Goal: Information Seeking & Learning: Check status

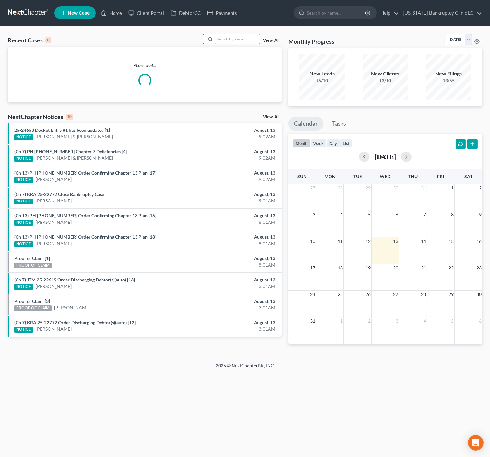
click at [229, 38] on input "search" at bounding box center [236, 38] width 45 height 9
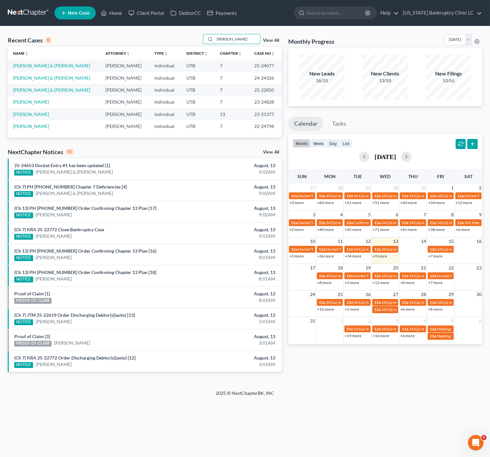
drag, startPoint x: 240, startPoint y: 40, endPoint x: 142, endPoint y: 37, distance: 98.5
click at [153, 38] on div "Recent Cases 6 [PERSON_NAME] View All" at bounding box center [145, 40] width 274 height 13
type input "[PERSON_NAME]"
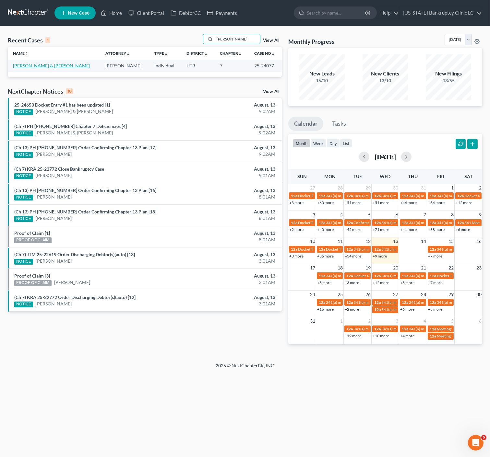
click at [49, 68] on link "[PERSON_NAME] & [PERSON_NAME]" at bounding box center [51, 66] width 77 height 6
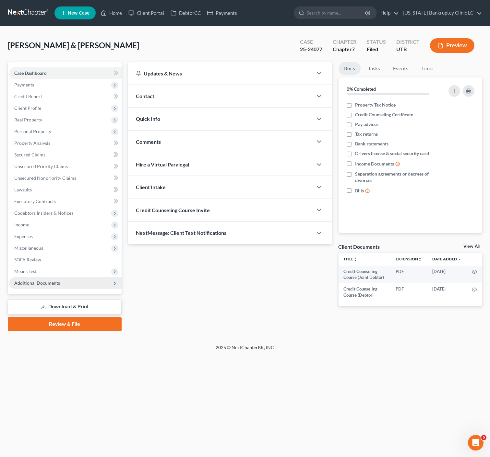
click at [50, 283] on span "Additional Documents" at bounding box center [37, 283] width 46 height 6
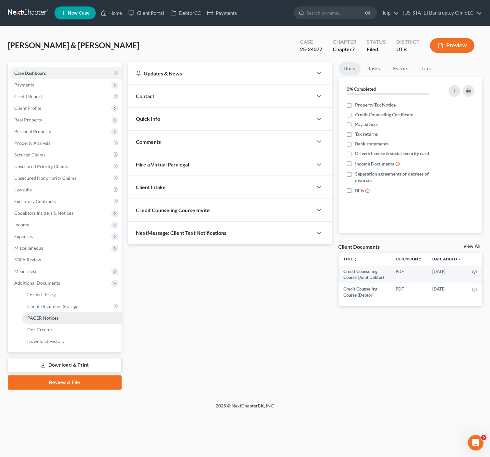
click at [46, 317] on span "PACER Notices" at bounding box center [42, 318] width 31 height 6
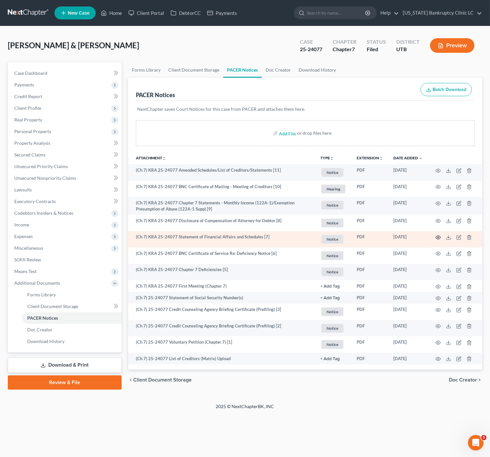
click at [436, 237] on icon "button" at bounding box center [437, 237] width 5 height 5
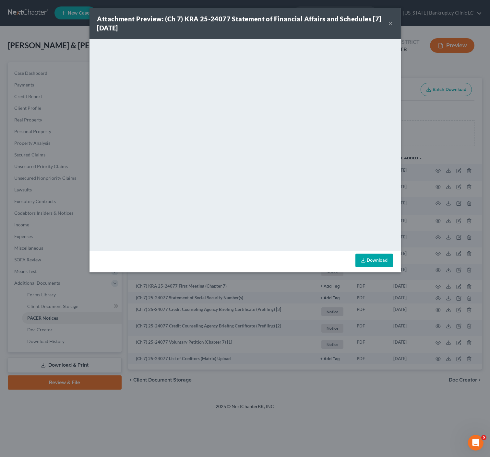
click at [331, 390] on div "Attachment Preview: (Ch 7) KRA 25-24077 Statement of Financial Affairs and Sche…" at bounding box center [245, 228] width 490 height 457
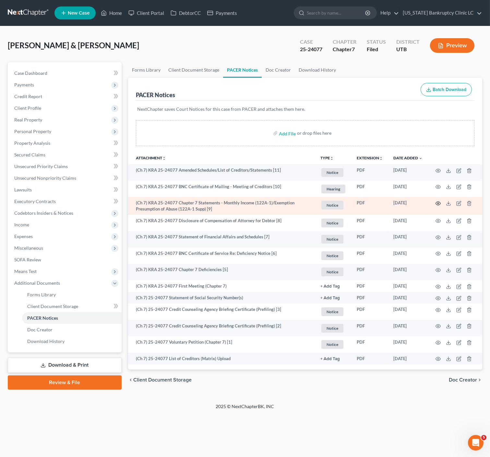
click at [437, 203] on circle "button" at bounding box center [437, 203] width 1 height 1
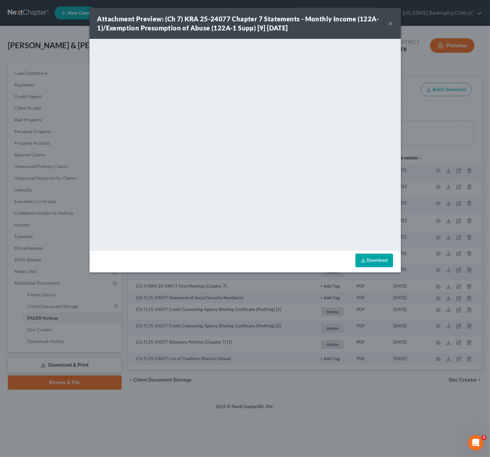
click at [369, 387] on div "Attachment Preview: (Ch 7) KRA 25-24077 Chapter 7 Statements - Monthly Income (…" at bounding box center [245, 228] width 490 height 457
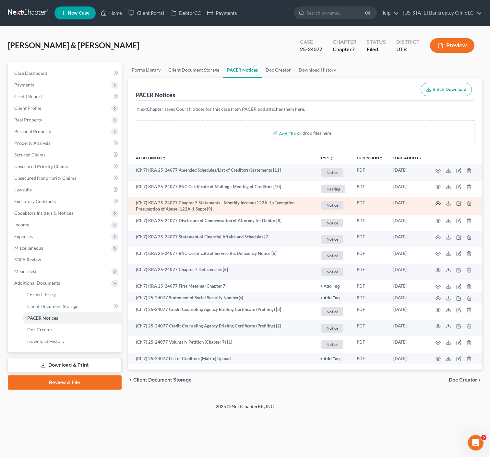
click at [437, 203] on circle "button" at bounding box center [437, 203] width 1 height 1
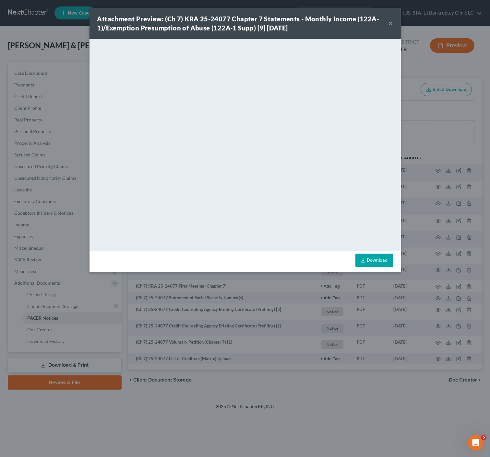
drag, startPoint x: 373, startPoint y: 419, endPoint x: 378, endPoint y: 401, distance: 18.9
click at [374, 419] on div "Attachment Preview: (Ch 7) KRA 25-24077 Chapter 7 Statements - Monthly Income (…" at bounding box center [245, 228] width 490 height 457
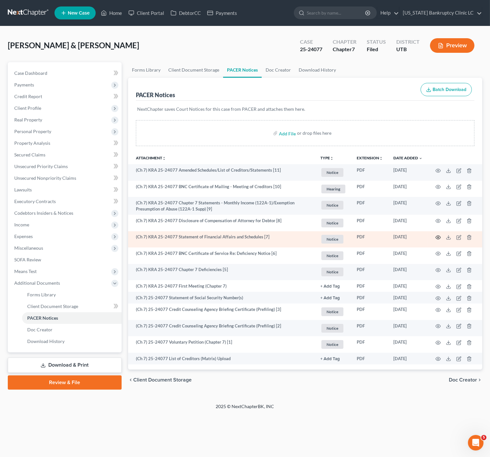
click at [439, 235] on icon "button" at bounding box center [437, 237] width 5 height 5
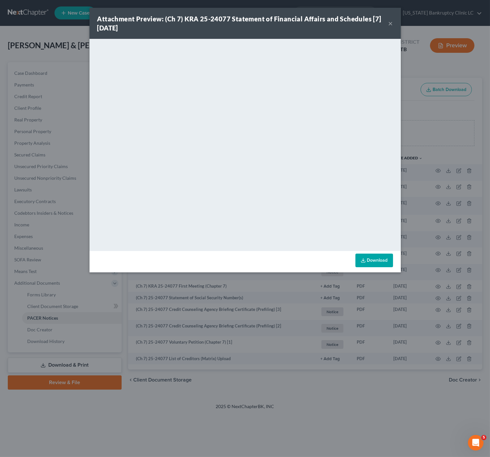
click at [390, 25] on button "×" at bounding box center [390, 23] width 5 height 8
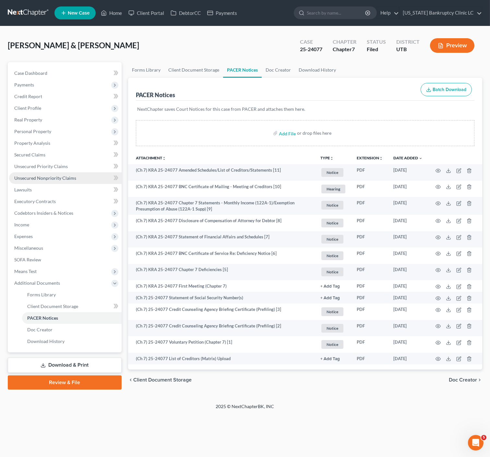
click at [59, 179] on span "Unsecured Nonpriority Claims" at bounding box center [45, 178] width 62 height 6
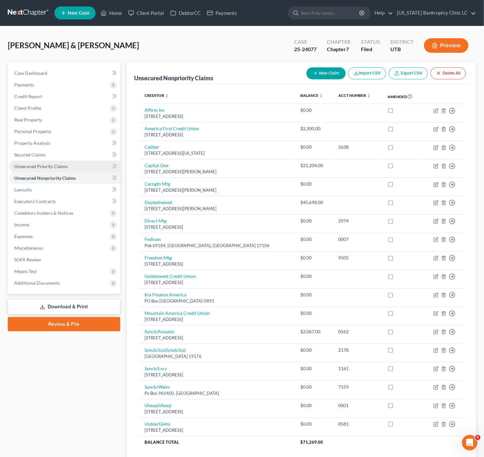
click at [53, 162] on link "Unsecured Priority Claims" at bounding box center [64, 167] width 111 height 12
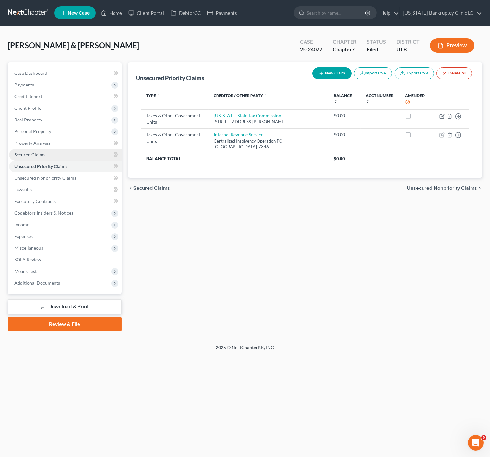
click at [50, 157] on link "Secured Claims" at bounding box center [65, 155] width 112 height 12
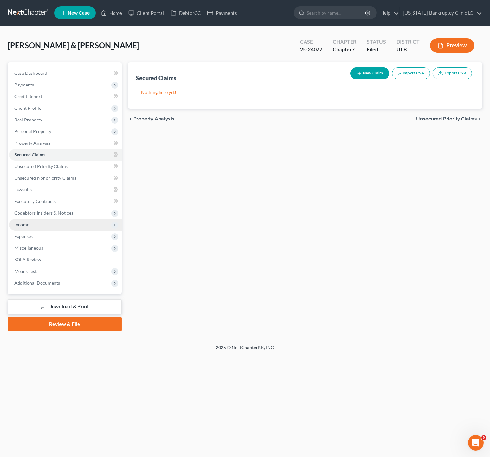
click at [44, 219] on span "Income" at bounding box center [65, 225] width 112 height 12
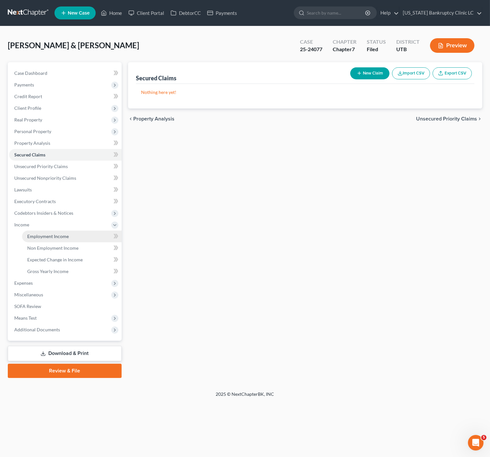
click at [44, 234] on span "Employment Income" at bounding box center [47, 237] width 41 height 6
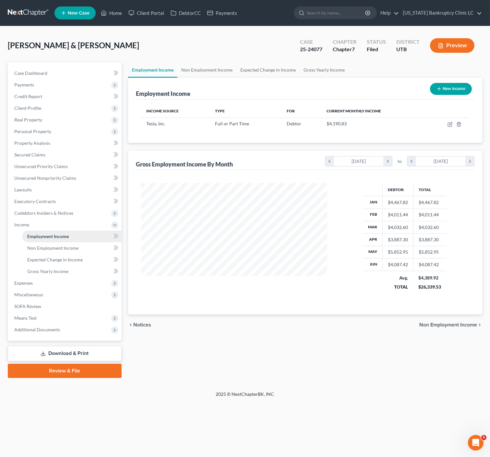
scroll to position [116, 199]
click at [447, 122] on icon "button" at bounding box center [449, 124] width 5 height 5
select select "0"
select select "46"
select select "2"
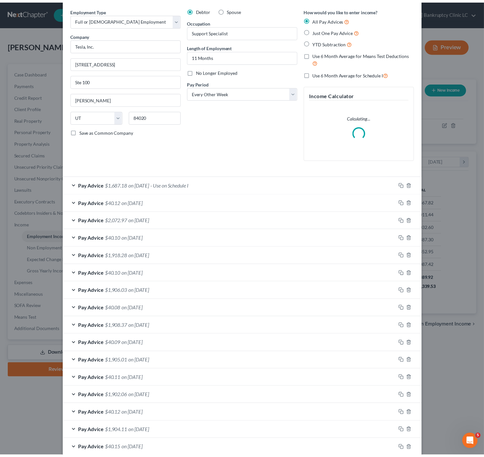
scroll to position [0, 0]
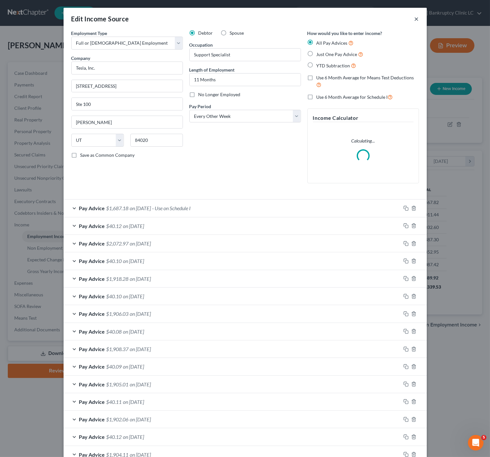
click at [415, 17] on button "×" at bounding box center [416, 19] width 5 height 8
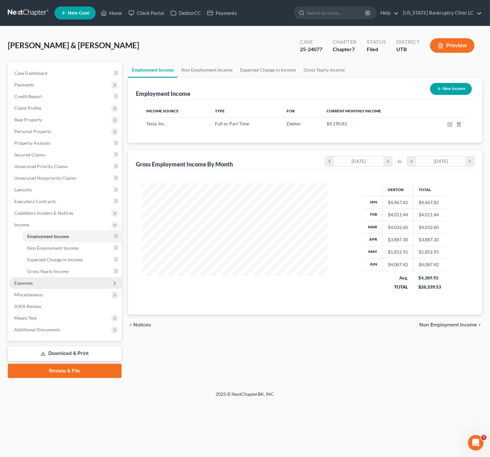
click at [36, 283] on span "Expenses" at bounding box center [65, 283] width 112 height 12
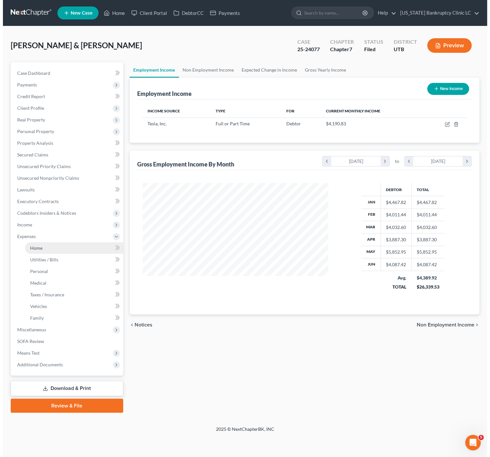
scroll to position [116, 199]
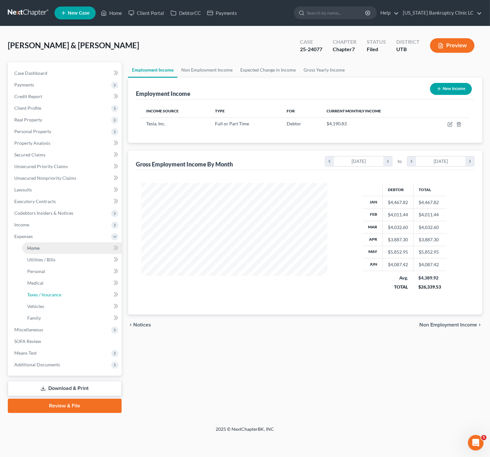
click at [38, 292] on span "Taxes / Insurance" at bounding box center [44, 295] width 34 height 6
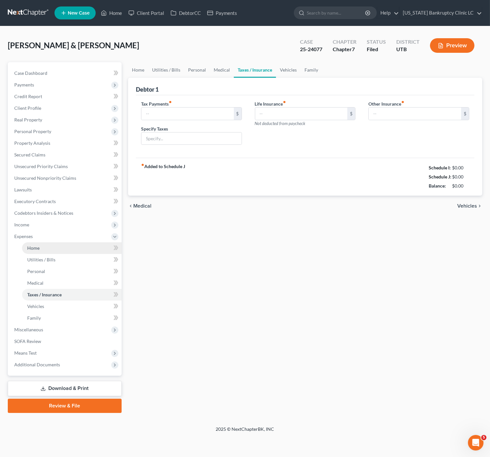
type input "0.00"
click at [40, 247] on link "Home" at bounding box center [71, 248] width 99 height 12
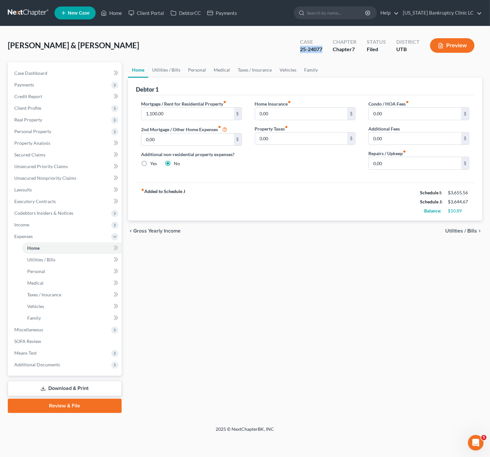
drag, startPoint x: 323, startPoint y: 50, endPoint x: 306, endPoint y: 46, distance: 17.3
click at [293, 49] on div "Case 25-24077 Chapter Chapter 7 Status Filed District UTB Preview" at bounding box center [387, 45] width 190 height 23
copy div "25-24077"
drag, startPoint x: 50, startPoint y: 364, endPoint x: 54, endPoint y: 364, distance: 5.0
click at [50, 364] on span "Additional Documents" at bounding box center [37, 365] width 46 height 6
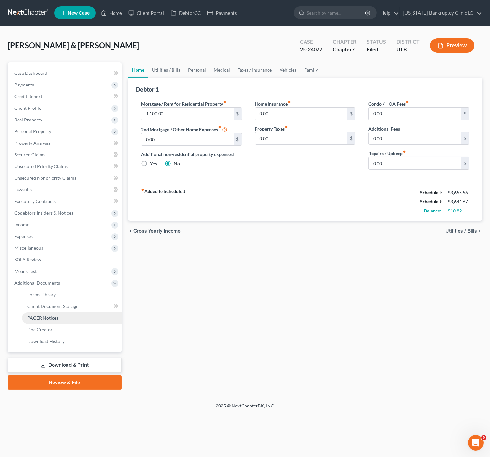
click at [45, 317] on span "PACER Notices" at bounding box center [42, 318] width 31 height 6
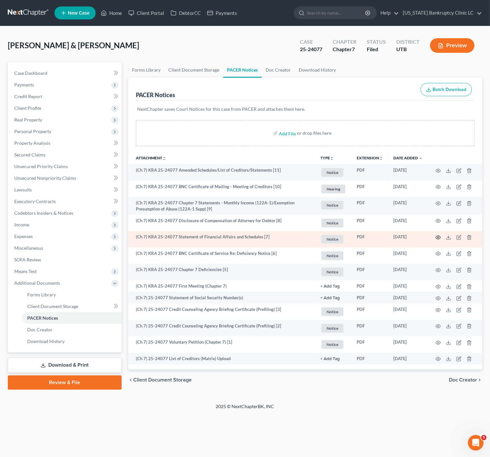
click at [440, 237] on icon "button" at bounding box center [437, 238] width 5 height 4
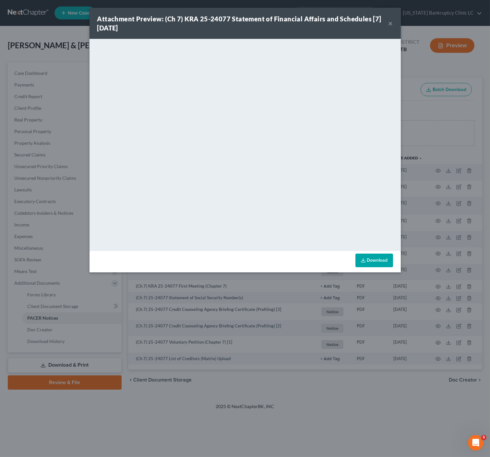
click at [387, 18] on div "Attachment Preview: (Ch 7) KRA 25-24077 Statement of Financial Affairs and Sche…" at bounding box center [242, 23] width 291 height 18
drag, startPoint x: 391, startPoint y: 19, endPoint x: 394, endPoint y: 22, distance: 3.7
click at [392, 21] on button "×" at bounding box center [390, 23] width 5 height 8
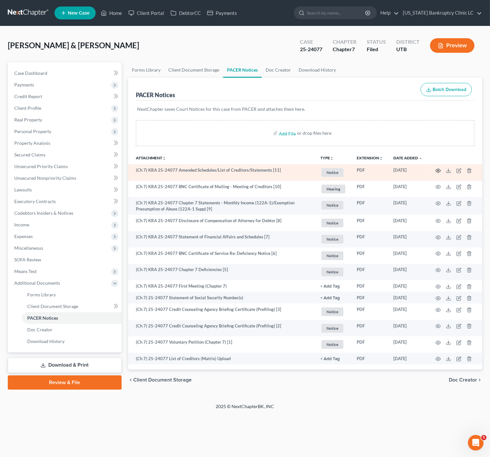
click at [438, 171] on icon "button" at bounding box center [437, 170] width 5 height 5
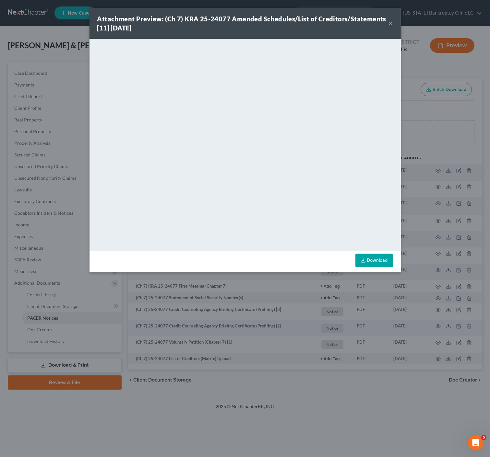
click at [390, 24] on button "×" at bounding box center [390, 23] width 5 height 8
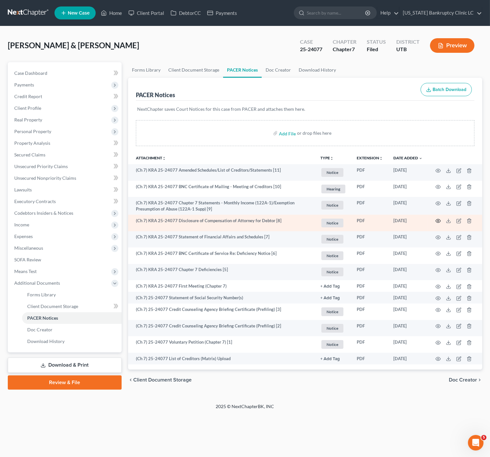
click at [439, 221] on icon "button" at bounding box center [437, 220] width 5 height 5
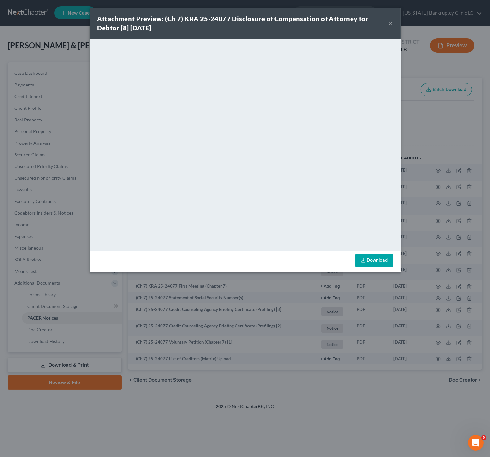
click at [391, 21] on button "×" at bounding box center [390, 23] width 5 height 8
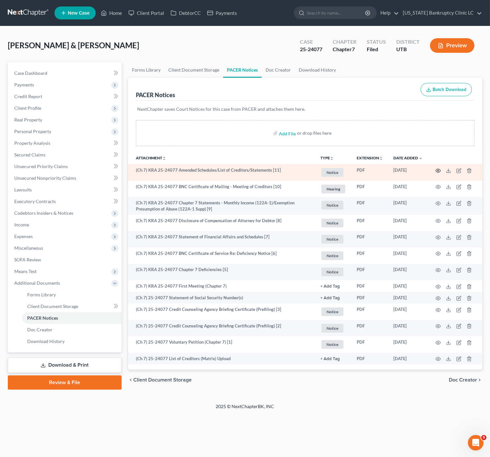
click at [437, 168] on icon "button" at bounding box center [437, 170] width 5 height 5
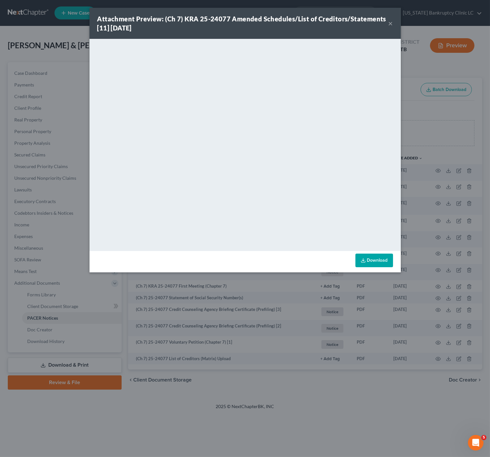
drag, startPoint x: 388, startPoint y: 23, endPoint x: 346, endPoint y: 28, distance: 42.5
click at [388, 23] on button "×" at bounding box center [390, 23] width 5 height 8
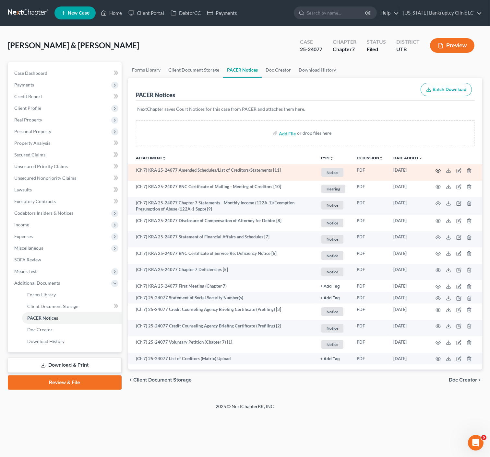
click at [438, 169] on icon "button" at bounding box center [437, 170] width 5 height 5
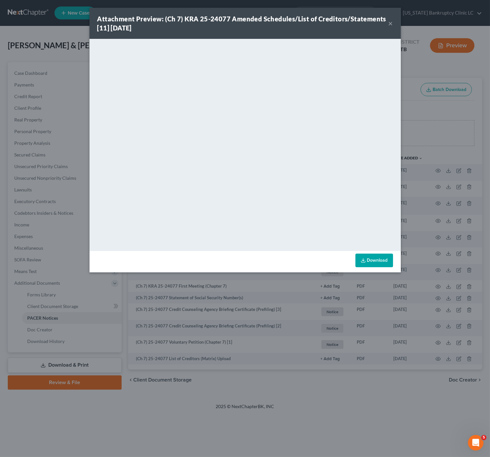
click at [390, 20] on button "×" at bounding box center [390, 23] width 5 height 8
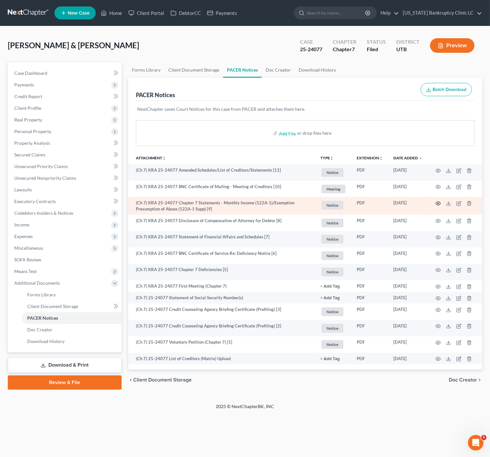
click at [438, 202] on icon "button" at bounding box center [437, 204] width 5 height 4
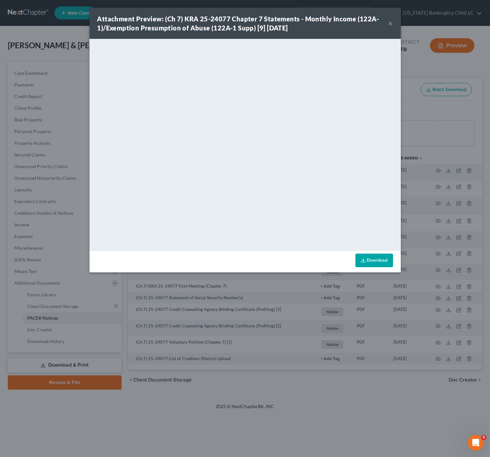
click at [390, 23] on button "×" at bounding box center [390, 23] width 5 height 8
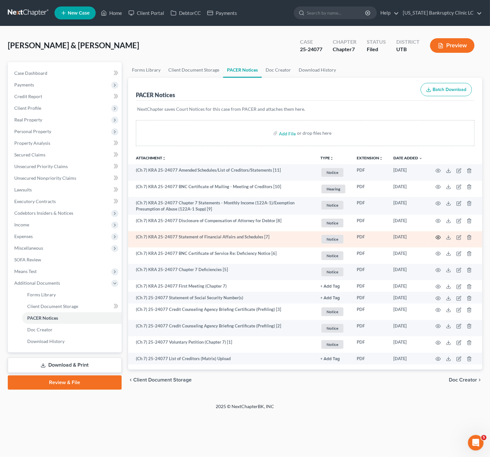
click at [438, 237] on circle "button" at bounding box center [437, 237] width 1 height 1
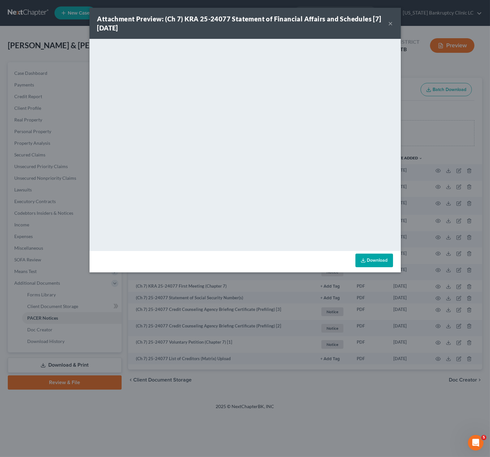
click at [317, 405] on div "Attachment Preview: (Ch 7) KRA 25-24077 Statement of Financial Affairs and Sche…" at bounding box center [245, 228] width 490 height 457
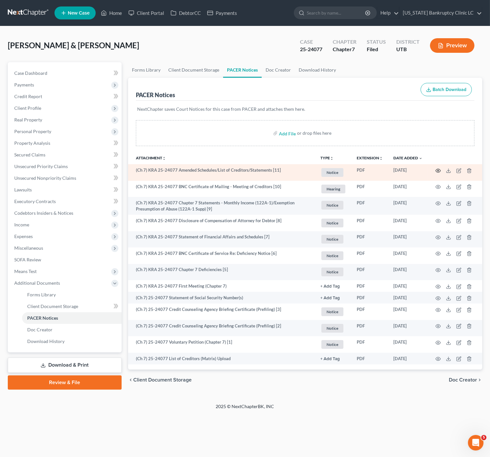
click at [437, 171] on circle "button" at bounding box center [437, 170] width 1 height 1
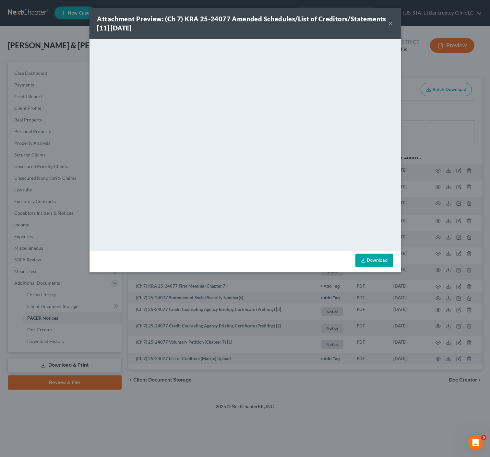
click at [391, 23] on button "×" at bounding box center [390, 23] width 5 height 8
